Goal: Register for event/course

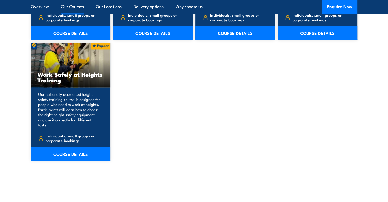
scroll to position [663, 0]
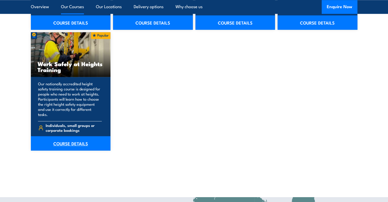
click at [68, 139] on link "COURSE DETAILS" at bounding box center [71, 143] width 80 height 14
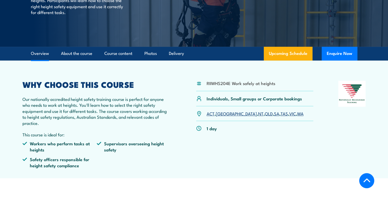
scroll to position [102, 0]
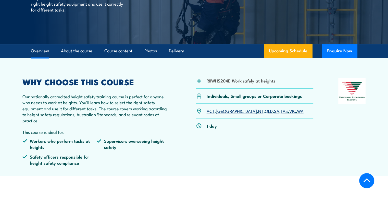
click at [274, 111] on link "SA" at bounding box center [276, 111] width 5 height 6
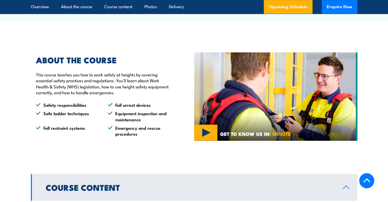
scroll to position [276, 0]
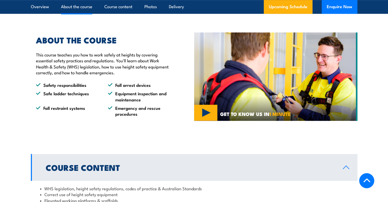
click at [209, 111] on img at bounding box center [275, 76] width 163 height 88
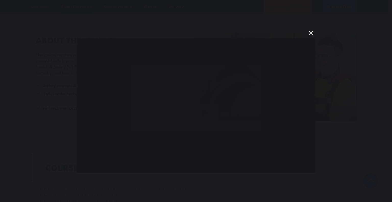
click at [311, 31] on button "You can close this modal content with the ESC key" at bounding box center [310, 33] width 9 height 9
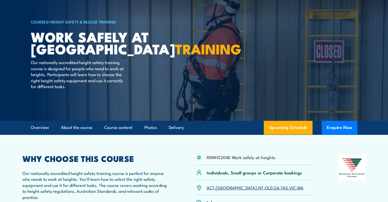
scroll to position [51, 0]
